Goal: Task Accomplishment & Management: Complete application form

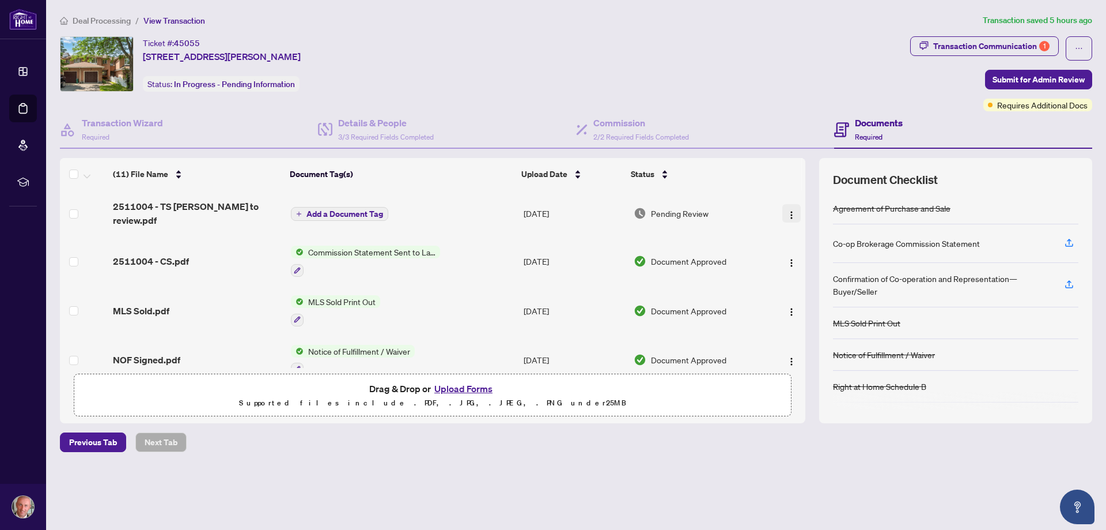
click at [788, 210] on img "button" at bounding box center [791, 214] width 9 height 9
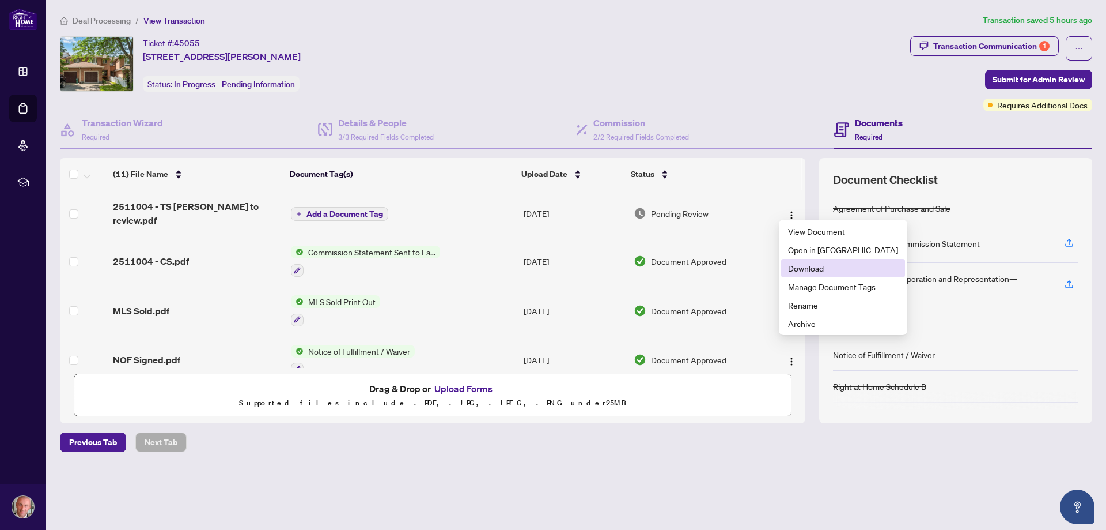
click at [818, 267] on span "Download" at bounding box center [843, 268] width 110 height 13
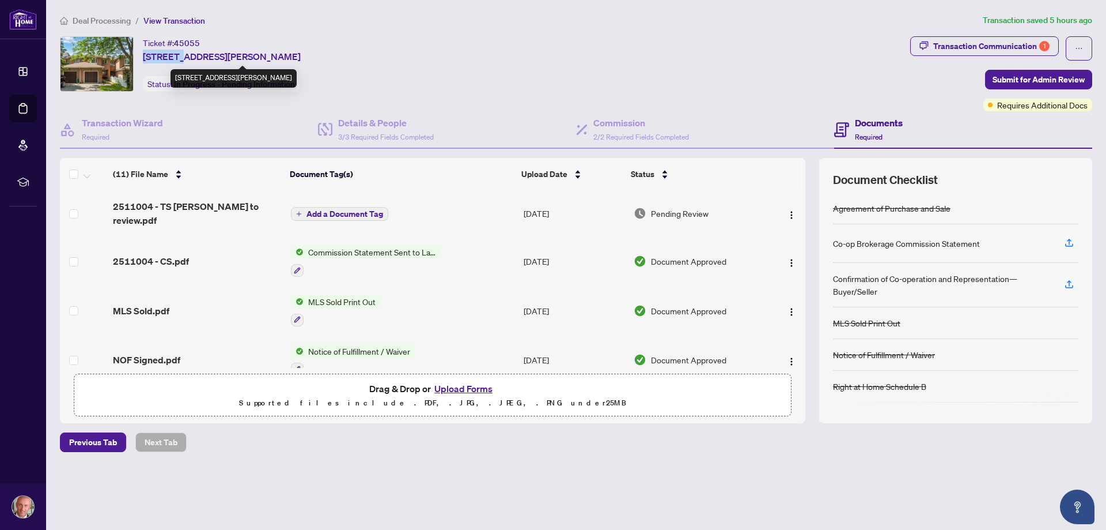
drag, startPoint x: 142, startPoint y: 53, endPoint x: 183, endPoint y: 54, distance: 40.9
click at [183, 54] on div "Ticket #: 45055 [STREET_ADDRESS][PERSON_NAME] Status: In Progress - Pending Inf…" at bounding box center [483, 63] width 846 height 55
copy span "87 [PERSON_NAME]"
click at [455, 389] on button "Upload Forms" at bounding box center [463, 388] width 65 height 15
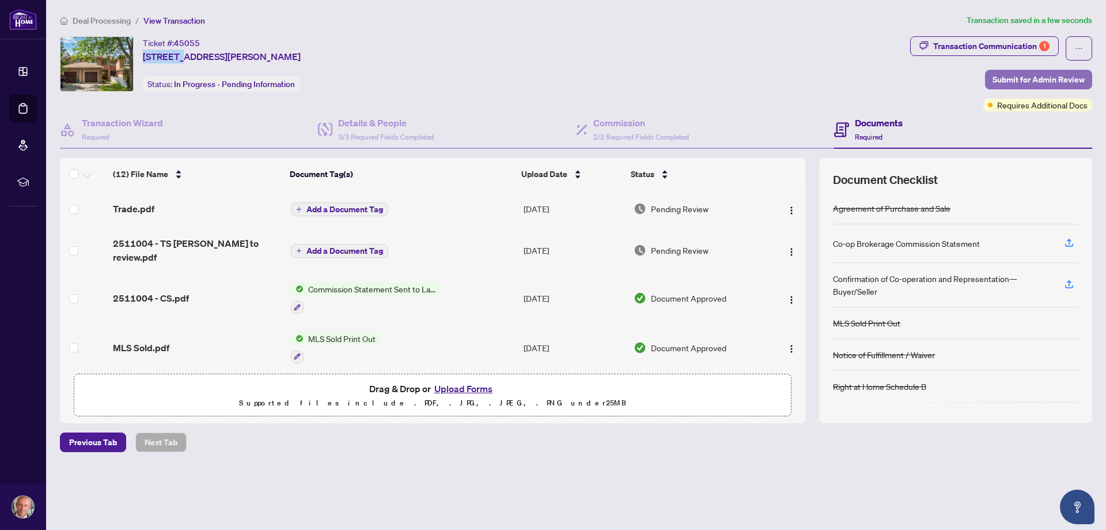
click at [1023, 81] on span "Submit for Admin Review" at bounding box center [1039, 79] width 92 height 18
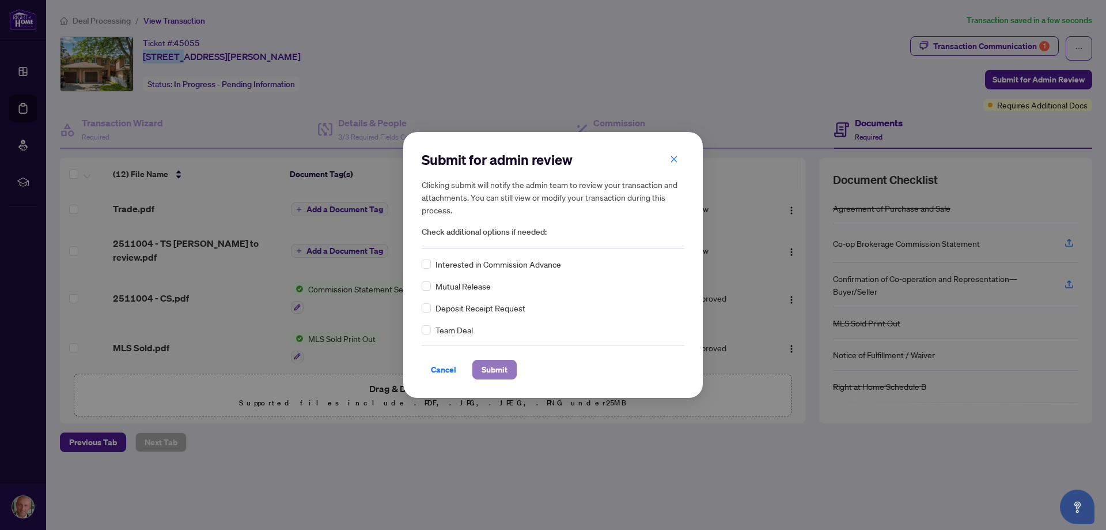
click at [497, 369] on span "Submit" at bounding box center [495, 369] width 26 height 18
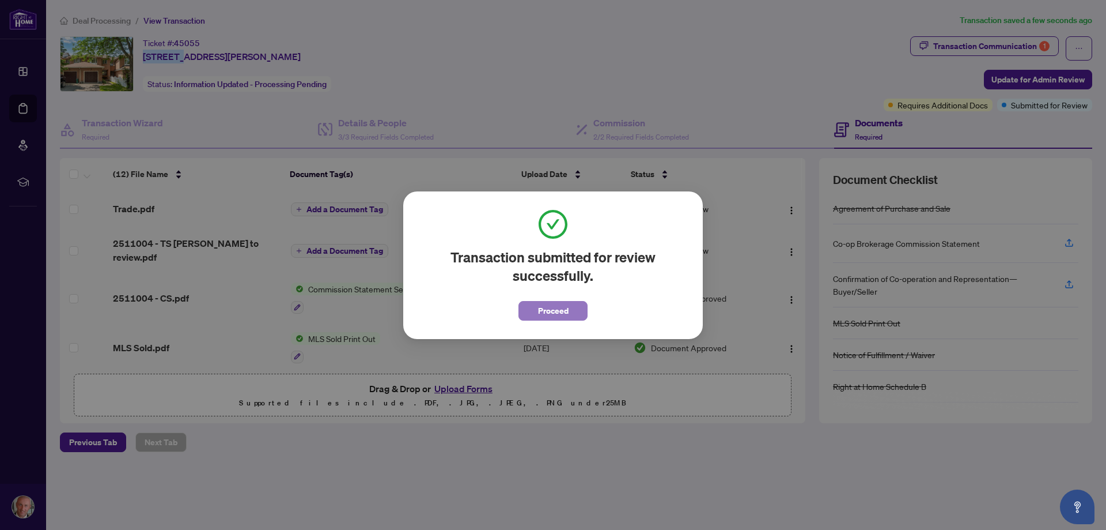
click at [567, 301] on span "Proceed" at bounding box center [553, 310] width 31 height 18
